Goal: Find specific page/section: Find specific page/section

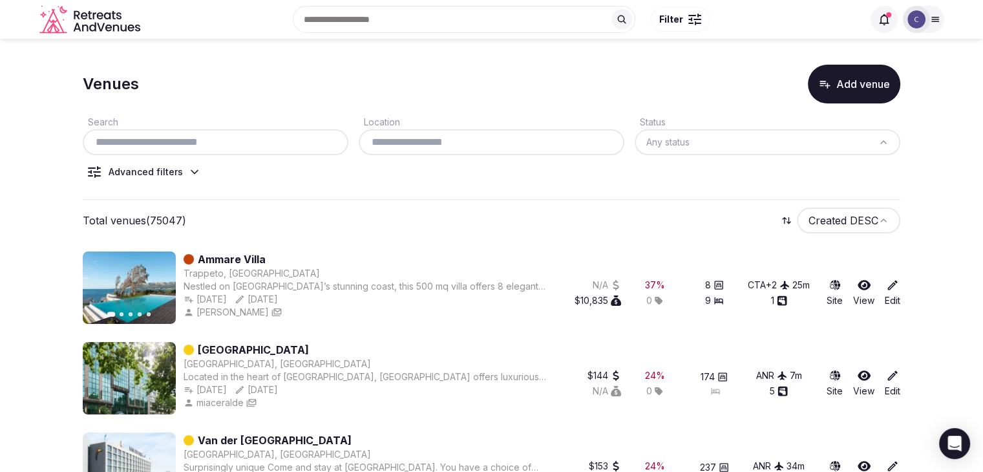
click at [210, 143] on input "text" at bounding box center [215, 142] width 255 height 16
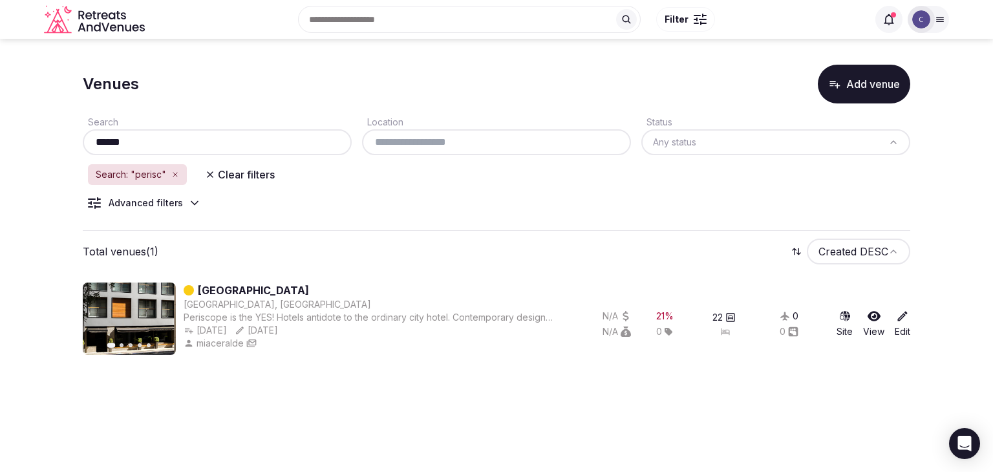
type input "******"
click at [184, 202] on div "Advanced filters" at bounding box center [144, 203] width 123 height 13
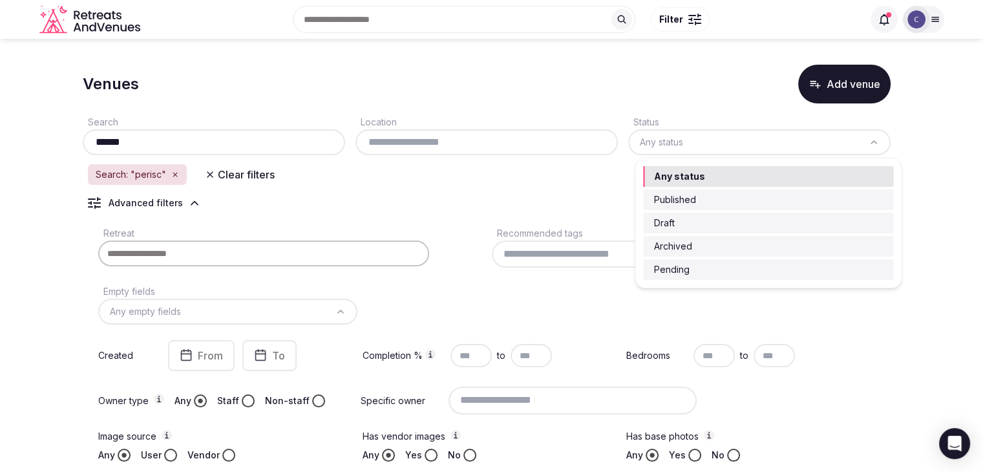
click at [720, 149] on html "Search Popular Destinations [GEOGRAPHIC_DATA], [GEOGRAPHIC_DATA] [GEOGRAPHIC_DA…" at bounding box center [491, 236] width 983 height 472
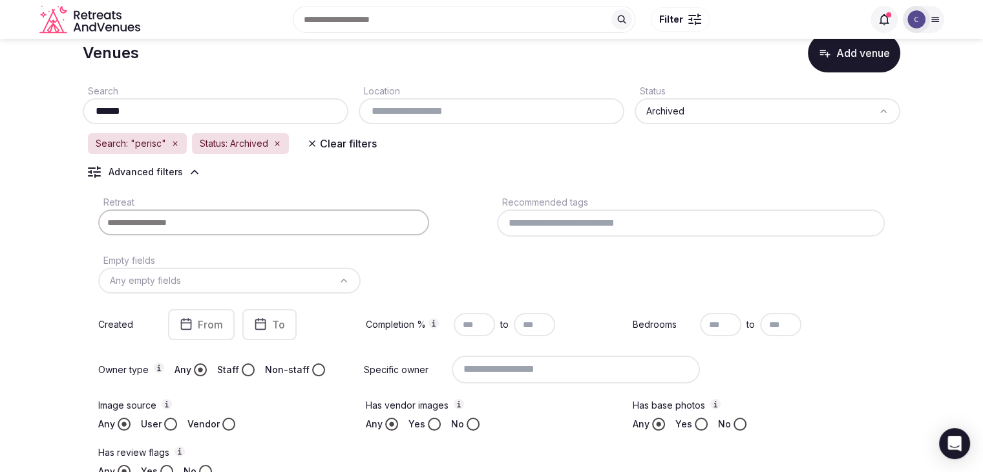
scroll to position [26, 0]
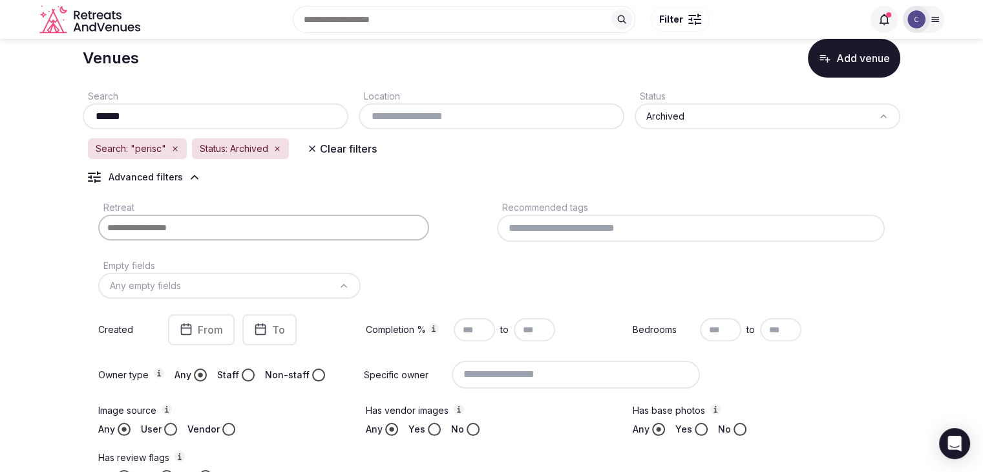
click at [176, 151] on icon "button" at bounding box center [175, 149] width 8 height 8
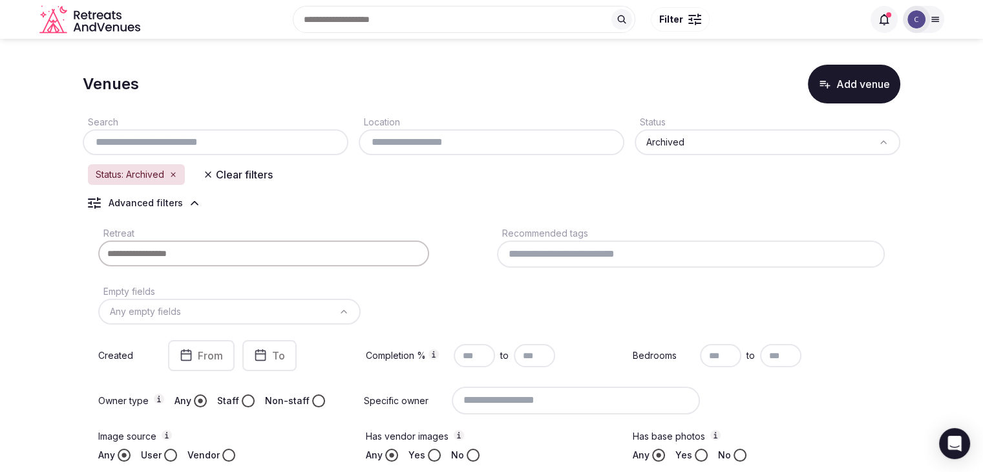
click at [729, 145] on html "Search Popular Destinations [GEOGRAPHIC_DATA], [GEOGRAPHIC_DATA] [GEOGRAPHIC_DA…" at bounding box center [491, 236] width 983 height 472
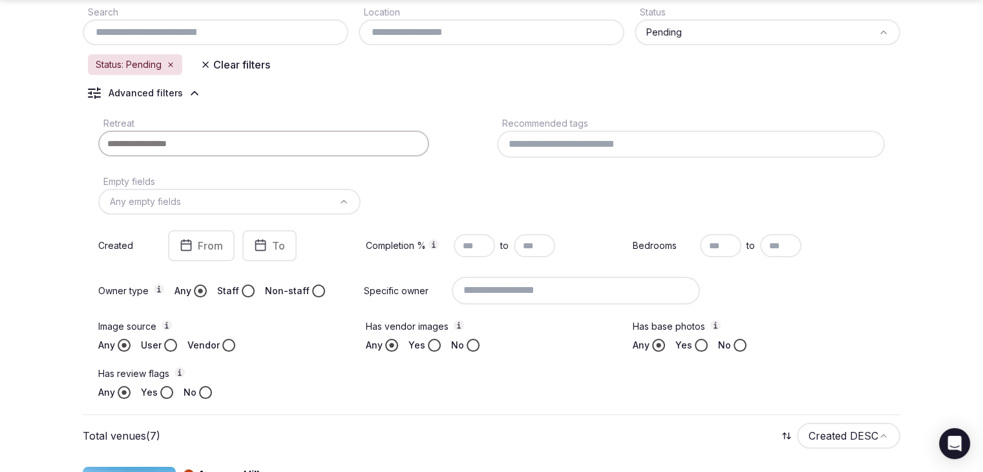
scroll to position [388, 0]
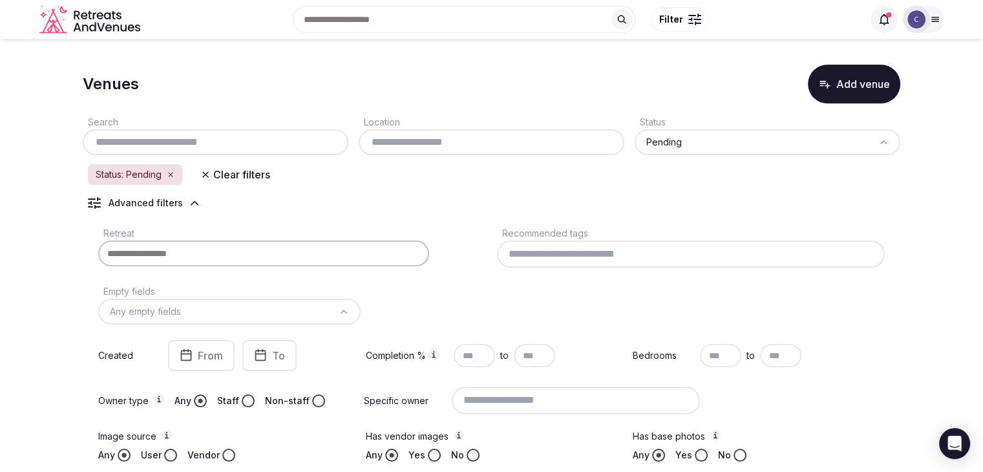
drag, startPoint x: 208, startPoint y: 177, endPoint x: 252, endPoint y: 217, distance: 58.6
click at [208, 177] on icon "button" at bounding box center [205, 174] width 10 height 10
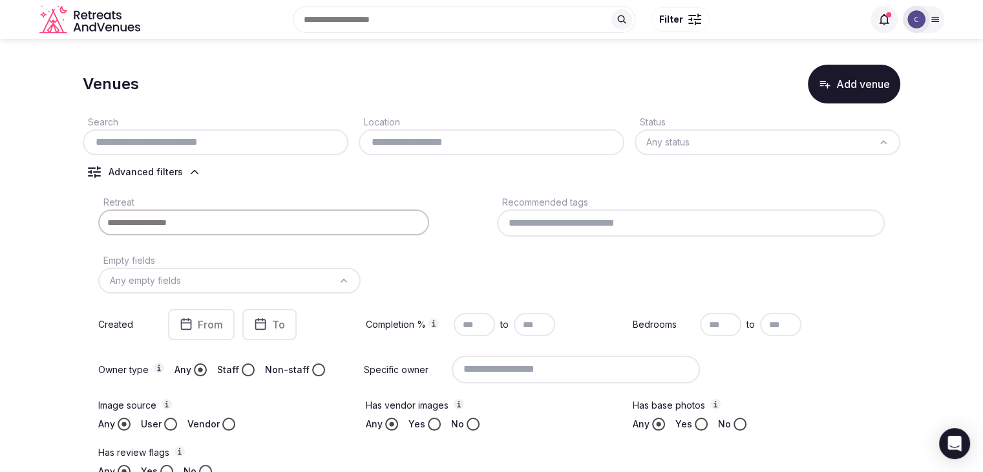
click at [201, 143] on input "text" at bounding box center [215, 142] width 255 height 16
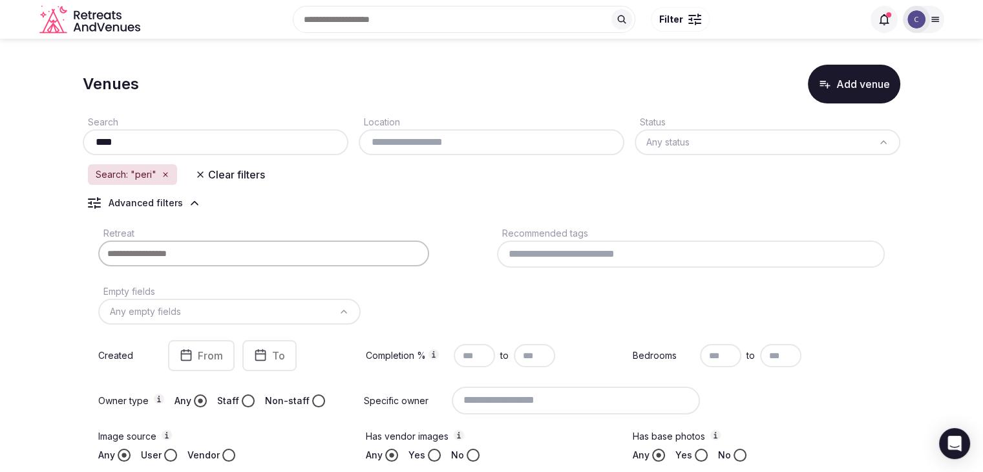
type input "****"
click at [692, 147] on html "Search Popular Destinations [GEOGRAPHIC_DATA], [GEOGRAPHIC_DATA] [GEOGRAPHIC_DA…" at bounding box center [491, 236] width 983 height 472
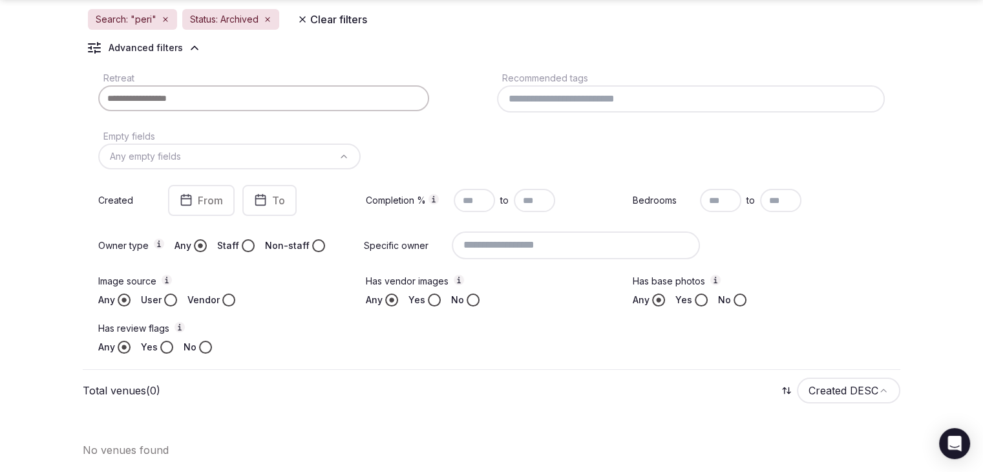
scroll to position [91, 0]
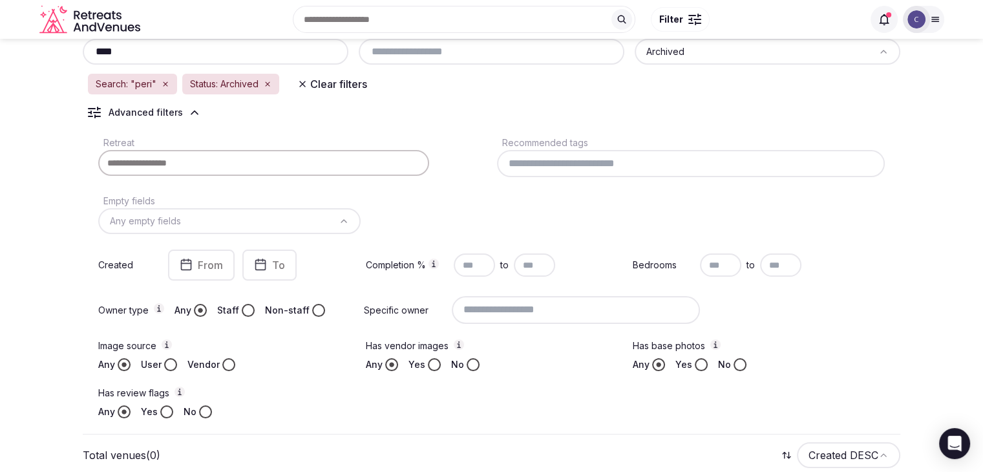
click at [166, 83] on icon "button" at bounding box center [166, 84] width 8 height 8
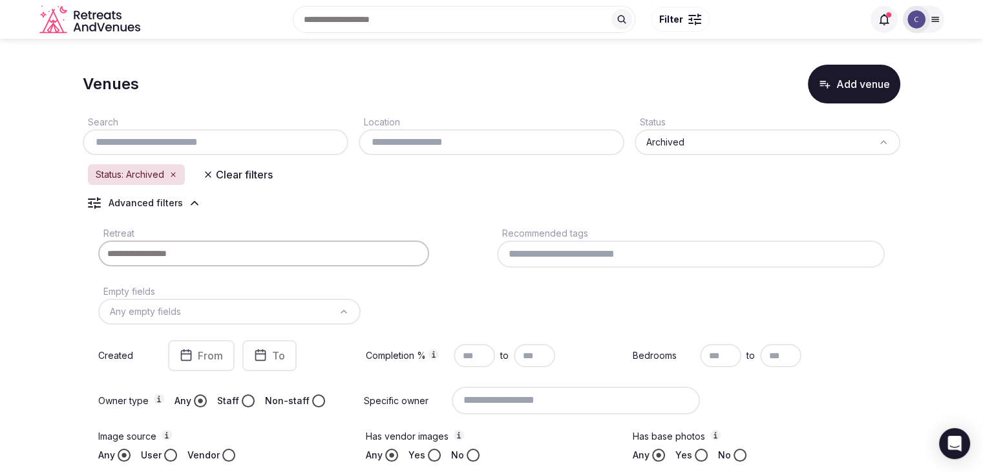
click at [218, 173] on button "Clear filters" at bounding box center [237, 174] width 85 height 23
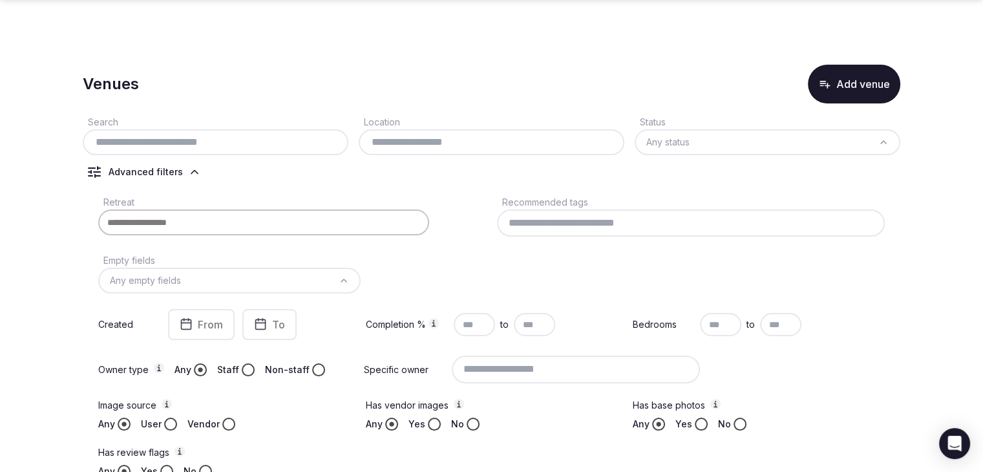
scroll to position [259, 0]
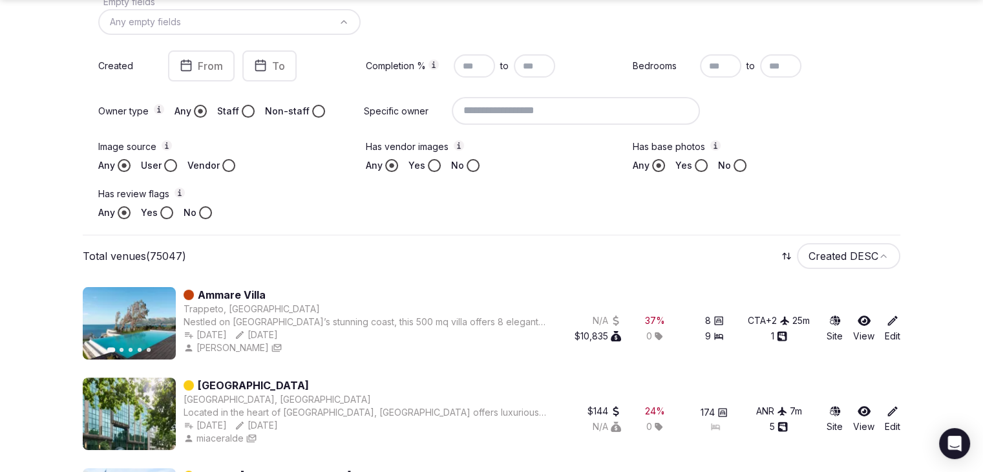
click at [597, 106] on input at bounding box center [576, 110] width 248 height 27
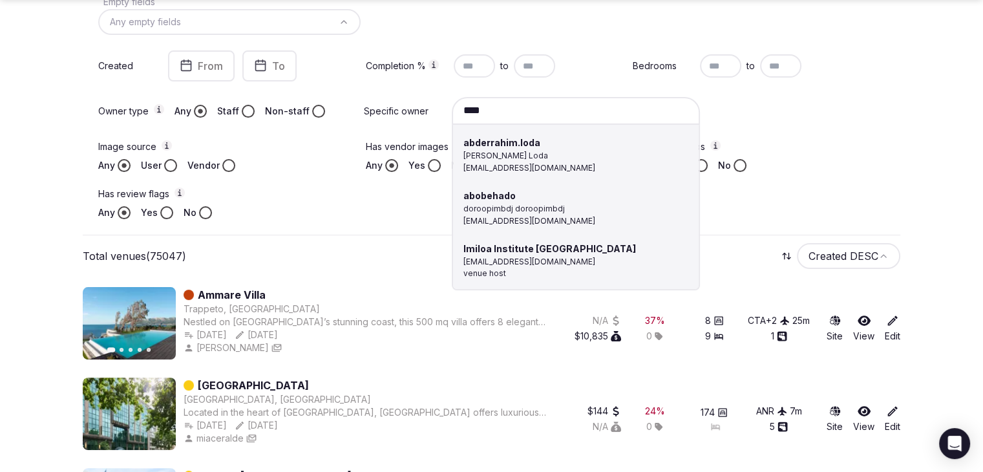
scroll to position [194, 0]
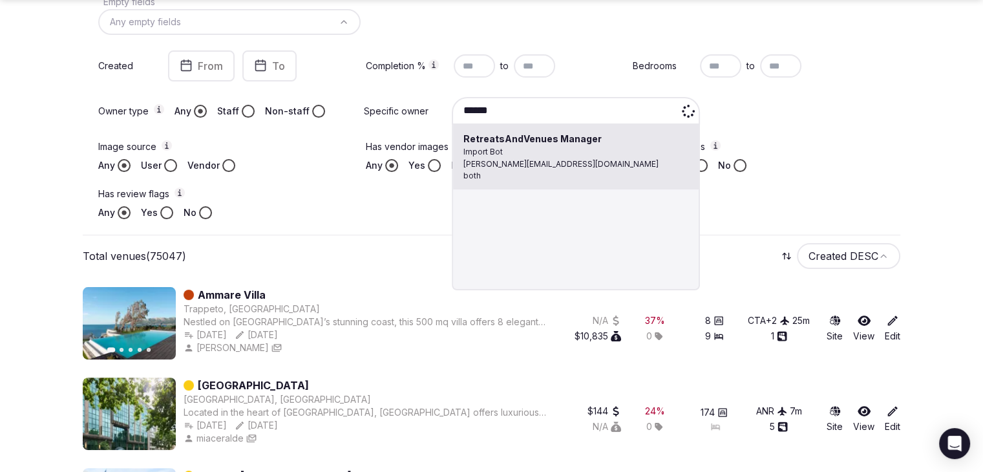
type input "**********"
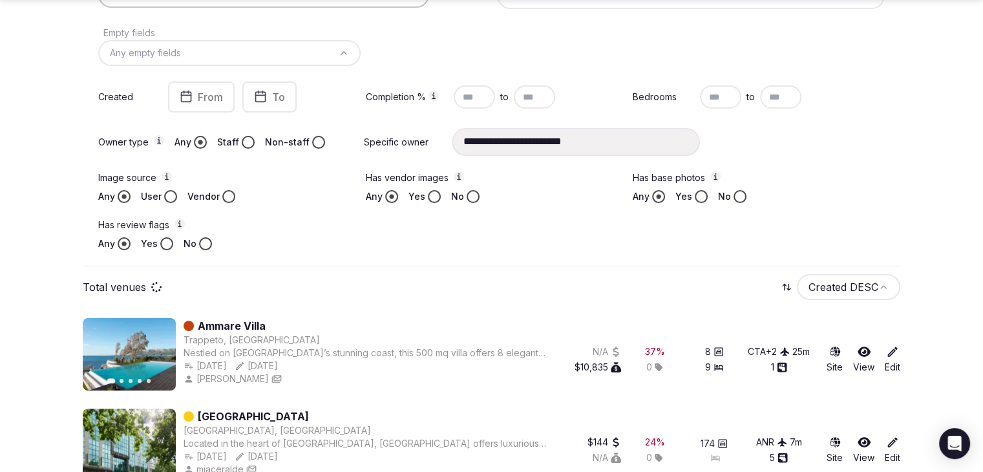
scroll to position [290, 0]
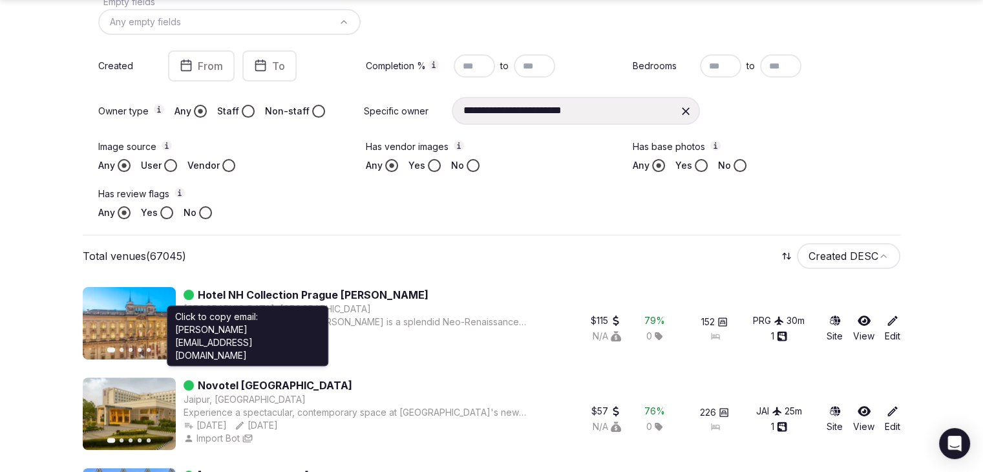
drag, startPoint x: 252, startPoint y: 347, endPoint x: 266, endPoint y: 358, distance: 18.0
click at [256, 350] on div "Import Bot Click to copy email: [PERSON_NAME][EMAIL_ADDRESS][DOMAIN_NAME] Click…" at bounding box center [365, 347] width 363 height 13
click at [251, 346] on icon "button" at bounding box center [247, 348] width 10 height 10
